Goal: Task Accomplishment & Management: Use online tool/utility

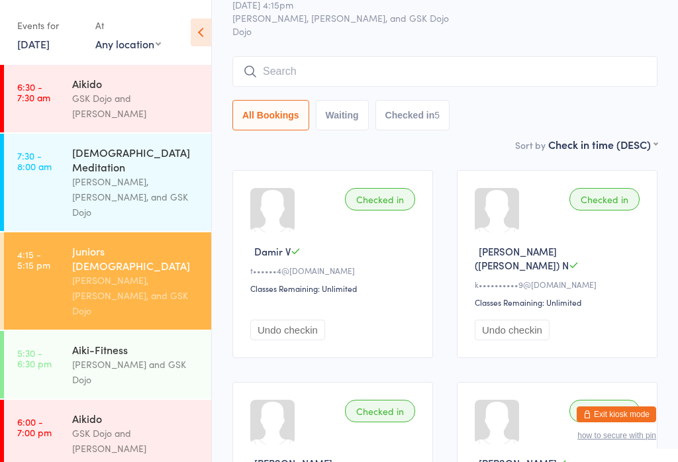
scroll to position [53, 0]
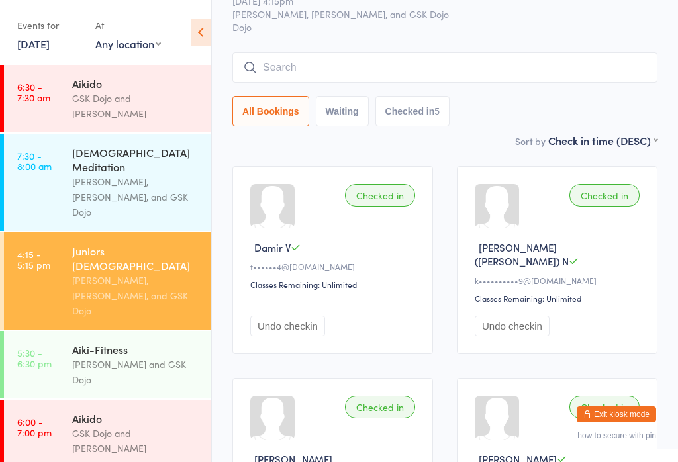
click at [434, 72] on input "search" at bounding box center [445, 67] width 425 height 30
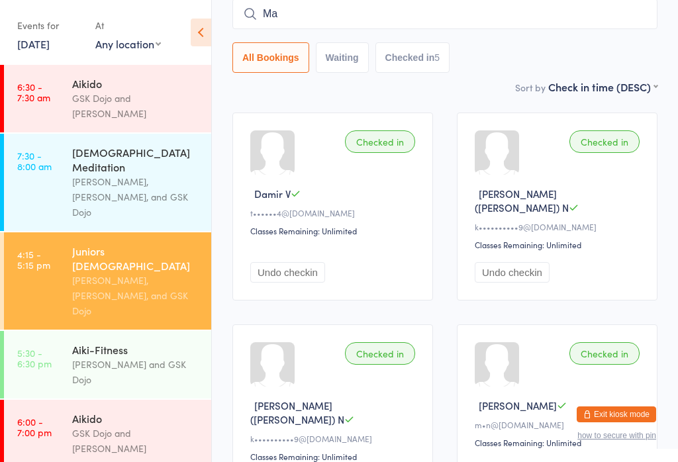
type input "Max"
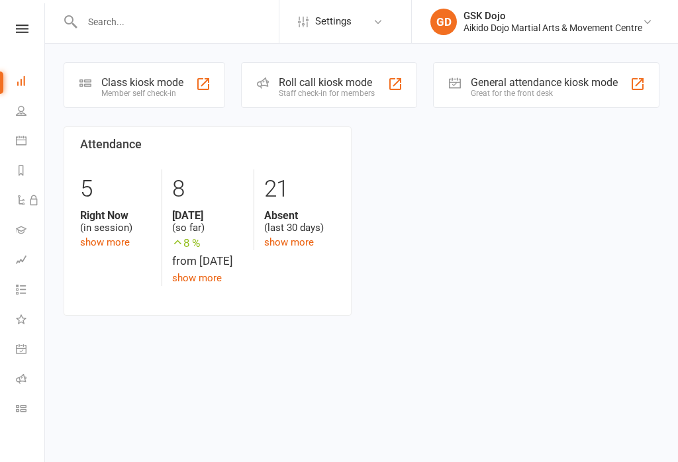
click at [124, 66] on div "Class kiosk mode Member self check-in" at bounding box center [145, 85] width 162 height 46
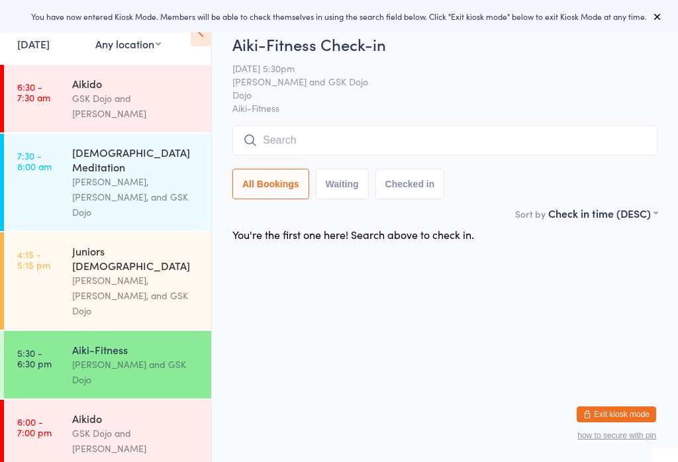
click at [86, 273] on div "[PERSON_NAME], [PERSON_NAME], and GSK Dojo" at bounding box center [136, 296] width 128 height 46
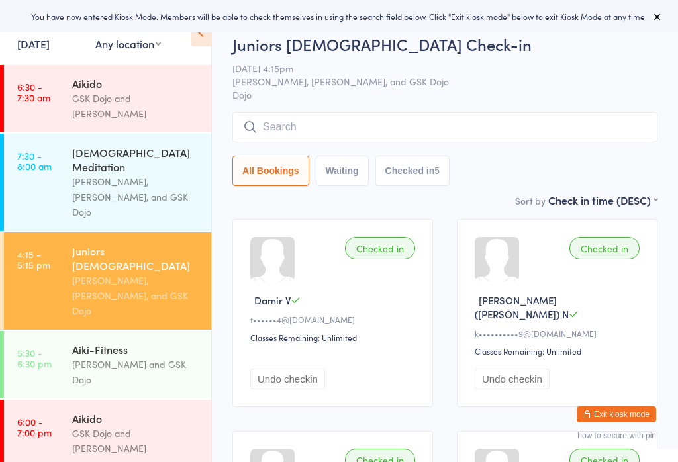
click at [352, 158] on button "Waiting" at bounding box center [342, 171] width 53 height 30
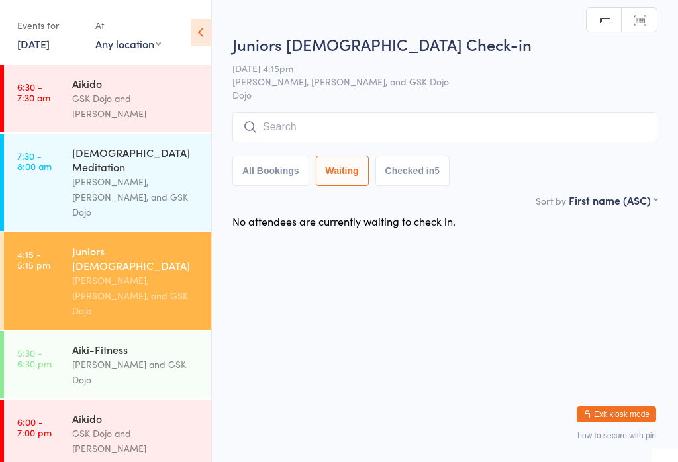
click at [278, 164] on button "All Bookings" at bounding box center [271, 171] width 77 height 30
select select "5"
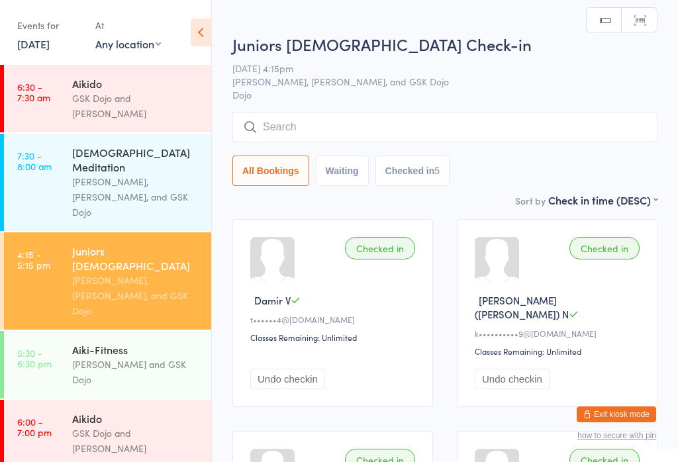
click at [360, 133] on input "search" at bounding box center [445, 127] width 425 height 30
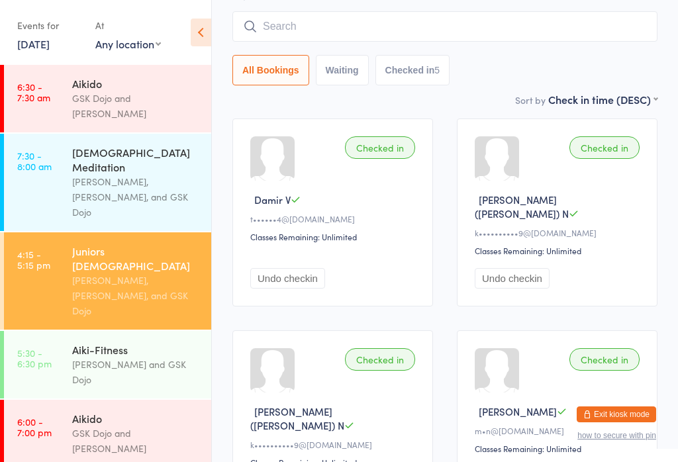
scroll to position [113, 0]
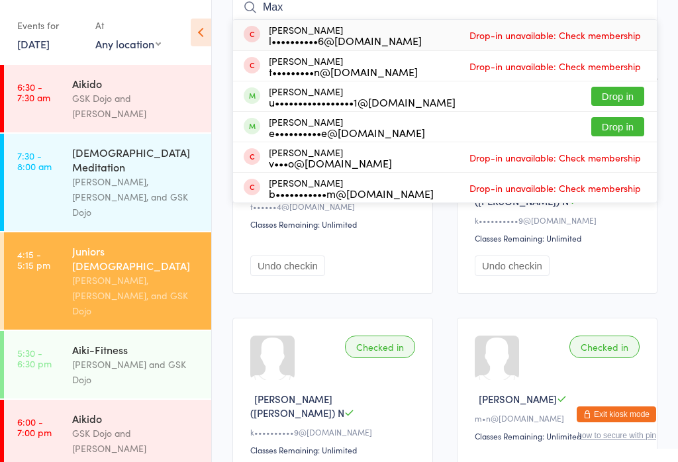
type input "Max"
click at [616, 92] on button "Drop in" at bounding box center [618, 96] width 53 height 19
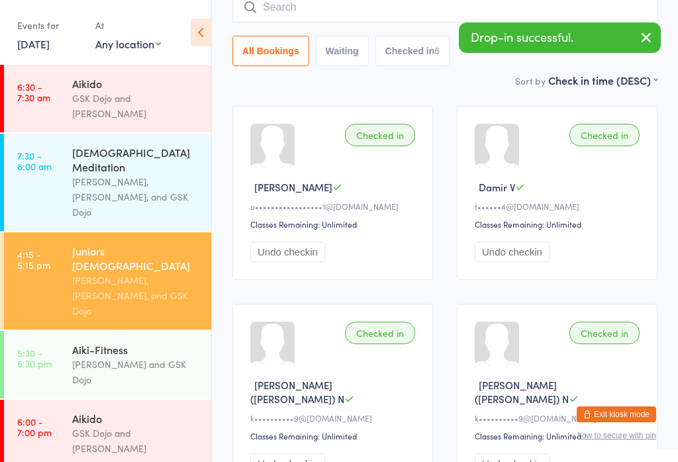
click at [361, 16] on input "search" at bounding box center [445, 7] width 425 height 30
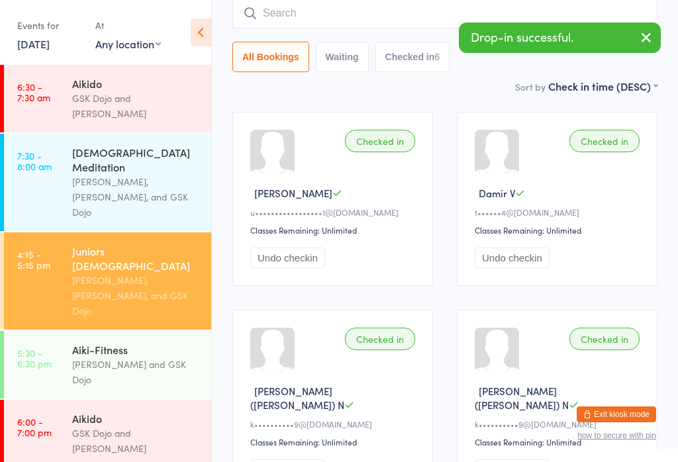
scroll to position [107, 0]
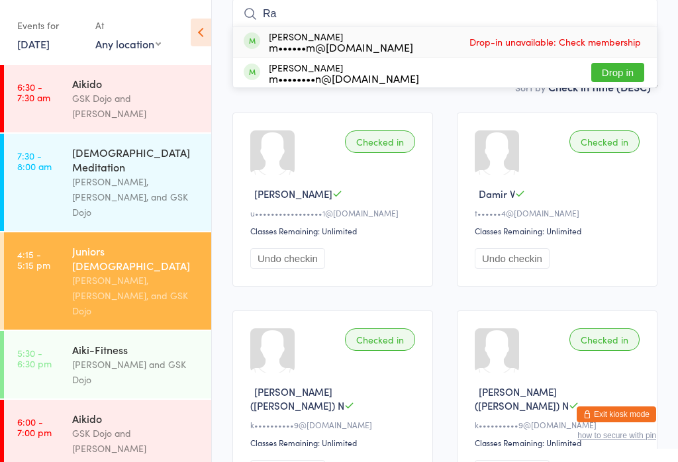
type input "R"
type input "Rub"
click at [608, 72] on button "Drop in" at bounding box center [618, 72] width 53 height 19
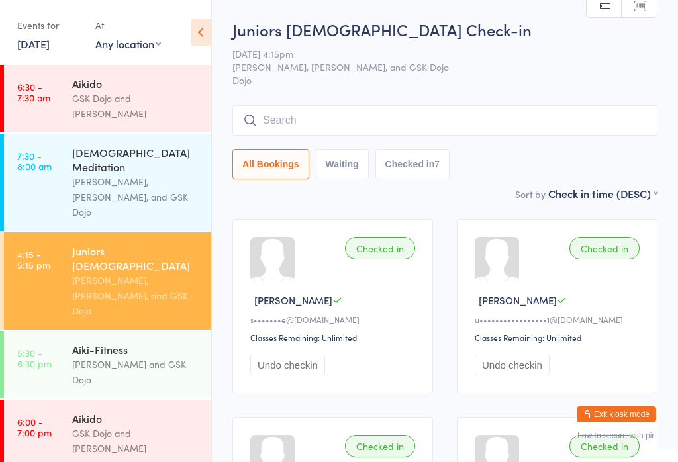
scroll to position [0, 0]
click at [370, 109] on input "search" at bounding box center [445, 120] width 425 height 30
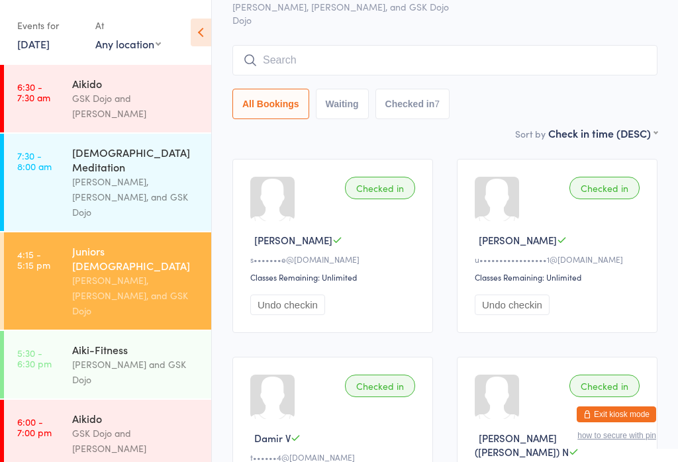
scroll to position [107, 0]
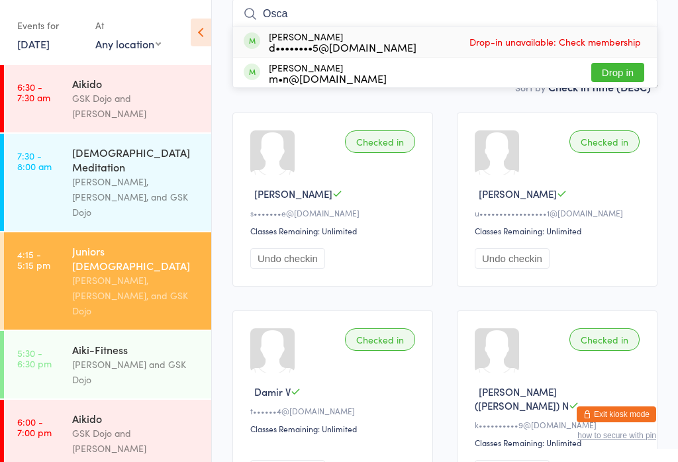
type input "Osca"
click at [616, 66] on button "Drop in" at bounding box center [618, 72] width 53 height 19
